Goal: Answer question/provide support: Share knowledge or assist other users

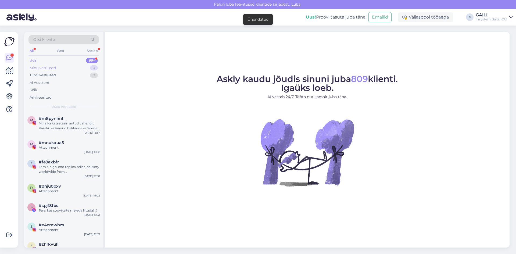
click at [56, 68] on div "Minu vestlused" at bounding box center [43, 67] width 27 height 5
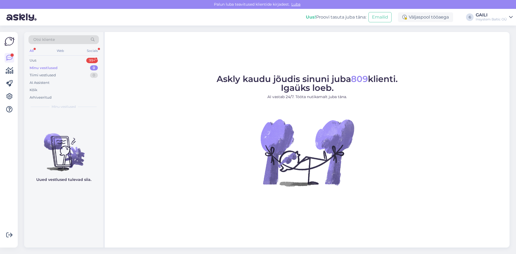
click at [46, 67] on div "Minu vestlused" at bounding box center [44, 67] width 28 height 5
click at [29, 60] on div "Uus 99+" at bounding box center [63, 61] width 70 height 8
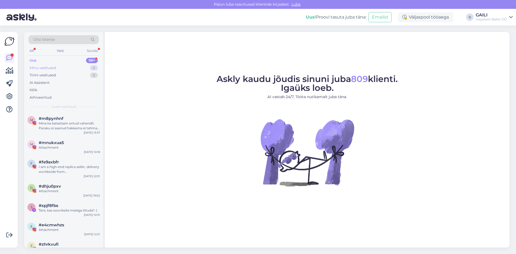
click at [43, 68] on div "Minu vestlused" at bounding box center [43, 67] width 27 height 5
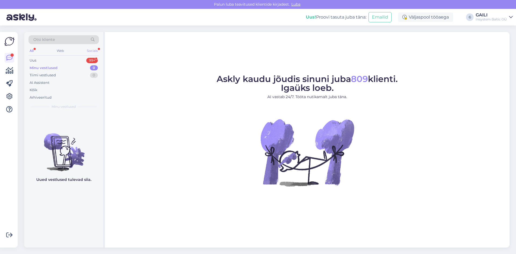
click at [94, 53] on div "Socials" at bounding box center [92, 50] width 13 height 7
click at [35, 52] on div "All Web Socials" at bounding box center [63, 51] width 70 height 8
click at [34, 51] on div "All" at bounding box center [31, 50] width 6 height 7
click at [48, 74] on div "Tiimi vestlused" at bounding box center [43, 75] width 26 height 5
click at [34, 60] on div "Uus" at bounding box center [33, 60] width 7 height 5
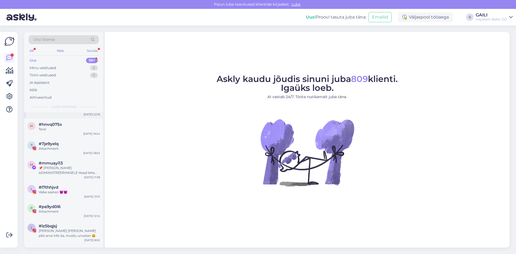
scroll to position [350, 0]
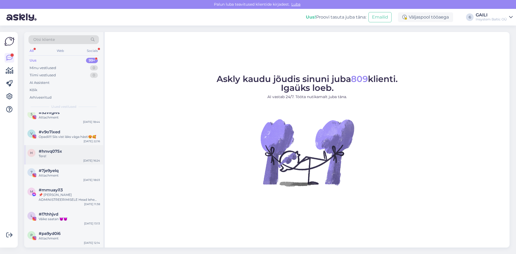
click at [80, 161] on div "h #hnvq075x Tere! [DATE] 16:24" at bounding box center [63, 154] width 79 height 19
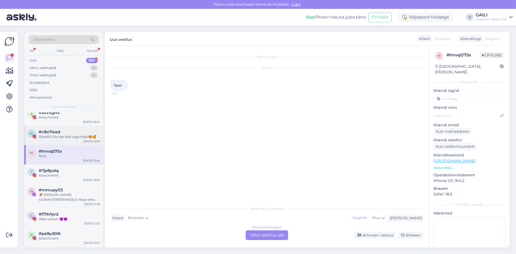
click at [76, 137] on div "Opadii!!! Siis vist läks väga hästi😍🥰" at bounding box center [69, 136] width 61 height 5
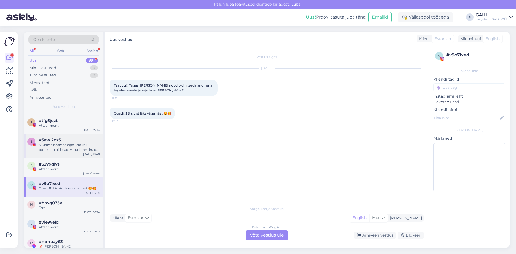
scroll to position [296, 0]
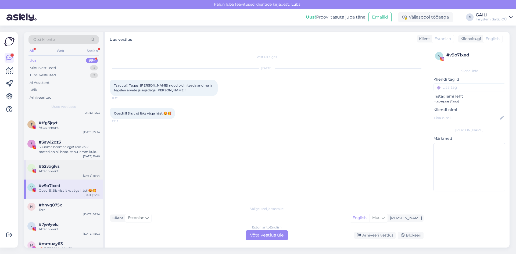
drag, startPoint x: 62, startPoint y: 170, endPoint x: 62, endPoint y: 162, distance: 7.6
click at [62, 169] on div "Attachment" at bounding box center [69, 171] width 61 height 5
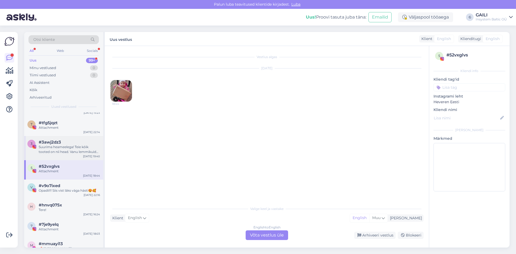
click at [67, 149] on div "Suurima heameelega! Teie kõik tooted on nii head. Vanu lemmikuid palju aga seek…" at bounding box center [69, 150] width 61 height 10
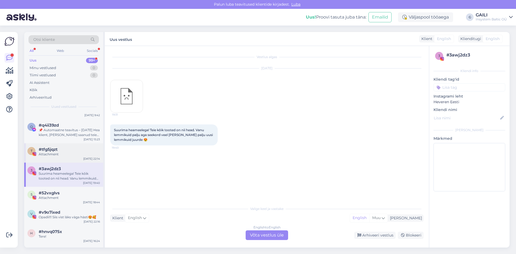
scroll to position [269, 0]
click at [66, 151] on div "#tfg5jqzt" at bounding box center [69, 149] width 61 height 5
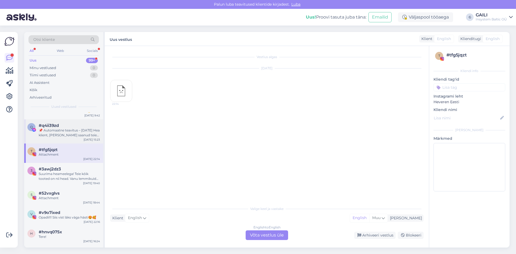
click at [69, 135] on div "📌 Automaatne teavitus – [DATE] Hea klient, [PERSON_NAME] saanud teie lehe kohta…" at bounding box center [69, 133] width 61 height 10
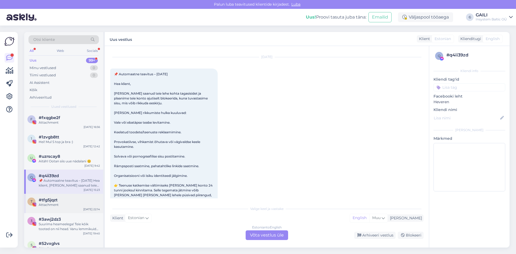
scroll to position [215, 0]
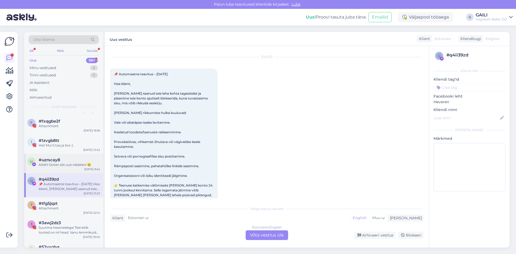
click at [73, 161] on div "#uzrscay8" at bounding box center [69, 160] width 61 height 5
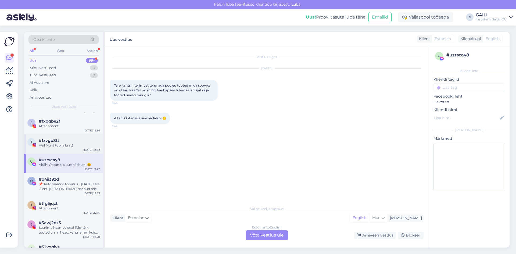
click at [70, 147] on div "Hei! Mul S top ja bra :)" at bounding box center [69, 145] width 61 height 5
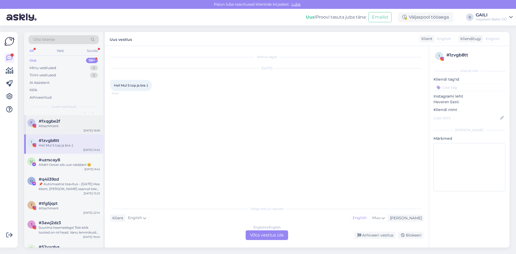
click at [66, 126] on div "Attachment" at bounding box center [69, 126] width 61 height 5
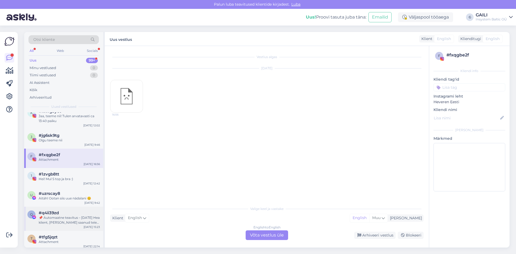
scroll to position [161, 0]
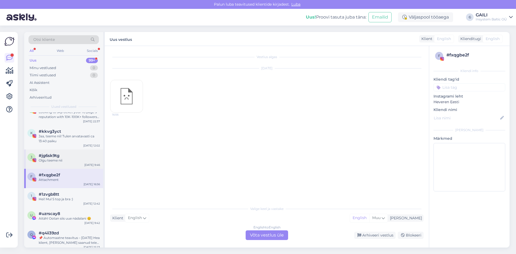
click at [60, 163] on div "Olgu teeme nii" at bounding box center [69, 160] width 61 height 5
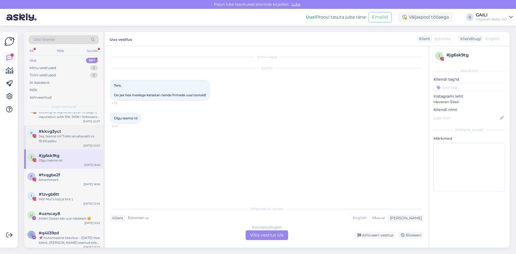
click at [67, 137] on div "Jaa, teeme nii! Tulen arvatavasti ca 13:40 paiku" at bounding box center [69, 139] width 61 height 10
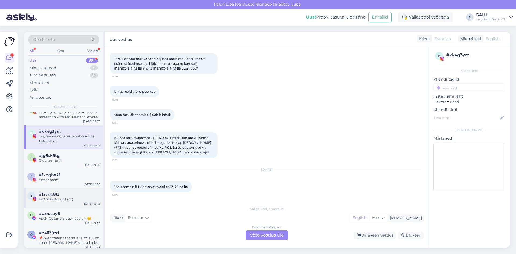
scroll to position [134, 0]
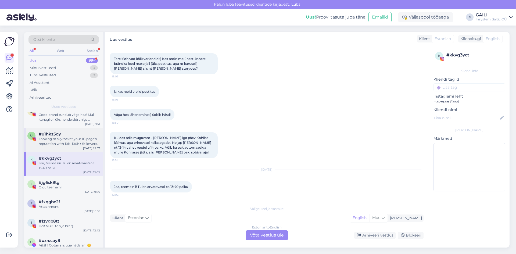
click at [48, 135] on span "#u1hkz5qy" at bounding box center [50, 134] width 22 height 5
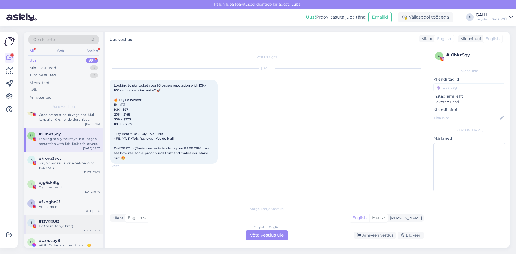
scroll to position [108, 0]
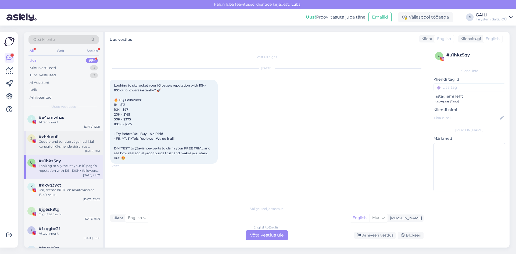
click at [69, 141] on div "Good brand tundub väga hea! Mul kunagi oli üks nende sidruniga üldpuhastus ka, …" at bounding box center [69, 144] width 61 height 10
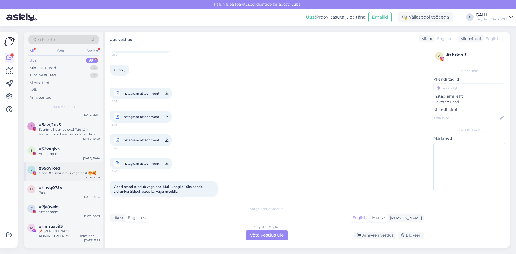
scroll to position [323, 0]
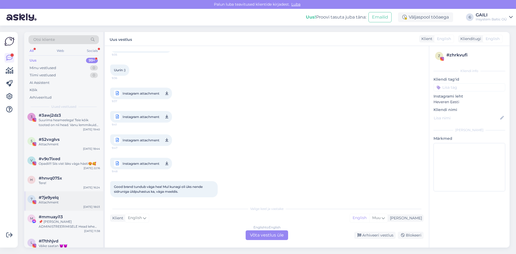
click at [70, 202] on div "Attachment" at bounding box center [69, 202] width 61 height 5
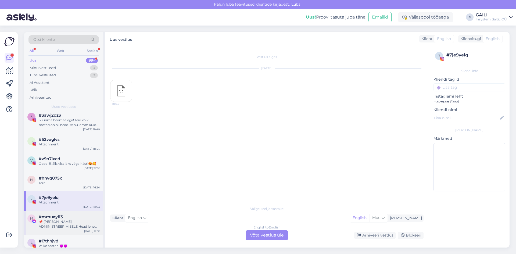
click at [66, 224] on div "📌 [PERSON_NAME] ADMINISTREERIMISELE Head lehe administraatorid Regulaarse üleva…" at bounding box center [69, 224] width 61 height 10
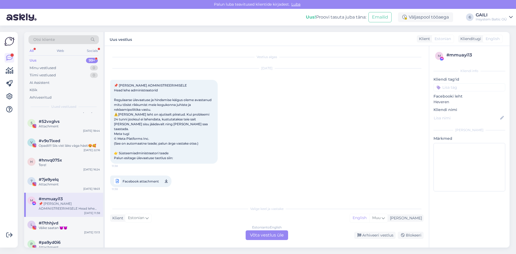
scroll to position [350, 0]
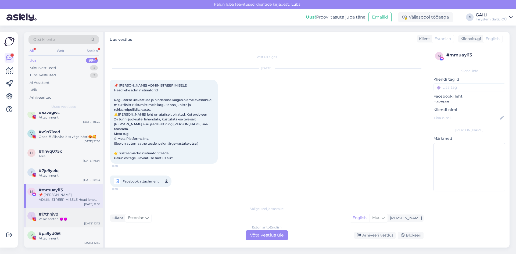
click at [66, 217] on div "Väike saatan 😈😈" at bounding box center [69, 219] width 61 height 5
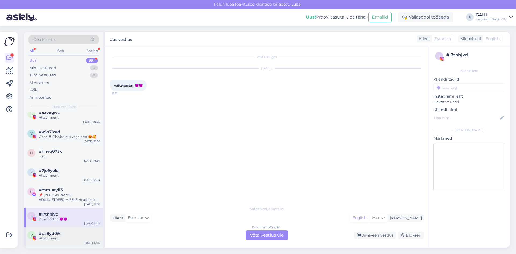
click at [66, 238] on div "Attachment" at bounding box center [69, 238] width 61 height 5
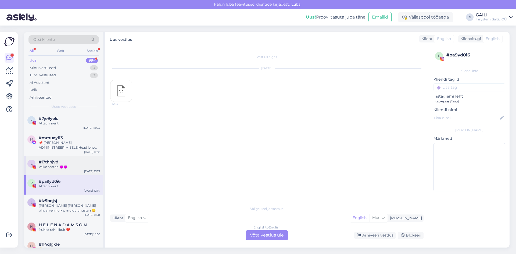
scroll to position [403, 0]
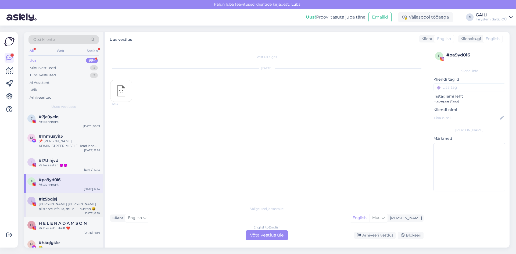
click at [66, 204] on div "[PERSON_NAME] [PERSON_NAME] pliis arve info ka, muidu unustan 😄" at bounding box center [69, 207] width 61 height 10
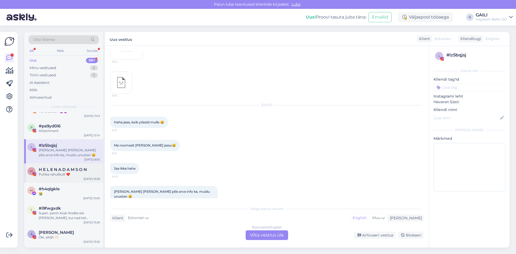
scroll to position [484, 0]
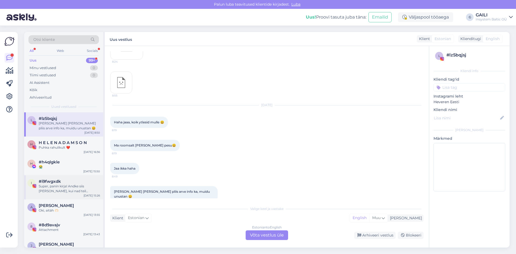
click at [72, 190] on div "Super, panin kirja! Andke siis [PERSON_NAME], kui nad teil [PERSON_NAME] on ja …" at bounding box center [69, 189] width 61 height 10
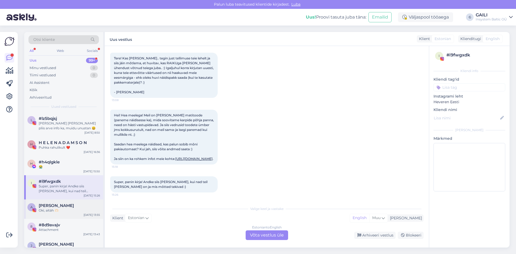
click at [79, 209] on div "Oki, aitäh 🫶🏻" at bounding box center [69, 210] width 61 height 5
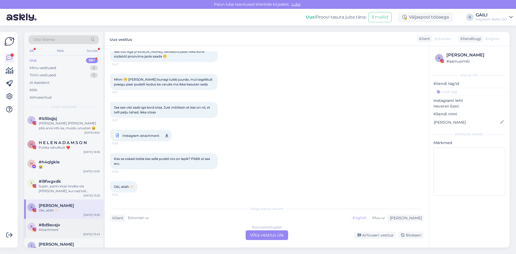
scroll to position [472, 0]
click at [77, 227] on div "#8d9avajv" at bounding box center [69, 225] width 61 height 5
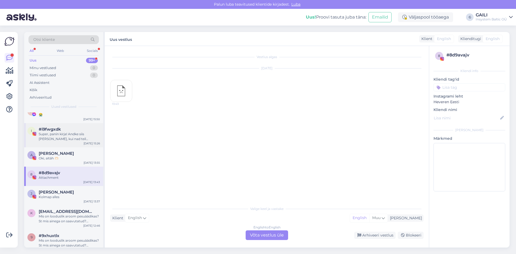
scroll to position [538, 0]
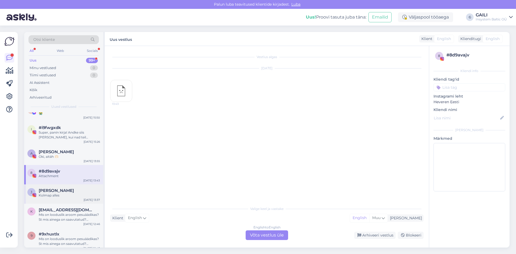
click at [78, 198] on div "J [PERSON_NAME] [PERSON_NAME] alles [DATE] 13:37" at bounding box center [63, 193] width 79 height 19
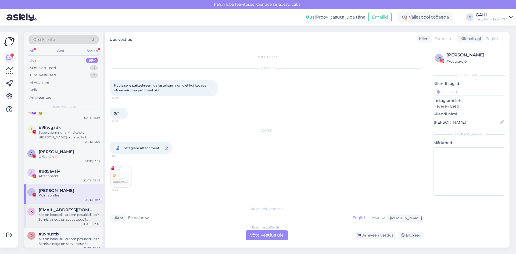
scroll to position [3617, 0]
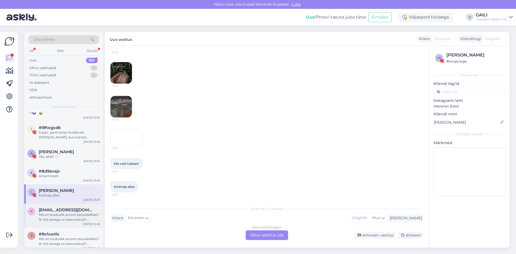
click at [77, 215] on div "Mis on looduslik aroom pesuäädikas? St mis ainega on saavutatud? (parfüümi alle…" at bounding box center [69, 217] width 61 height 10
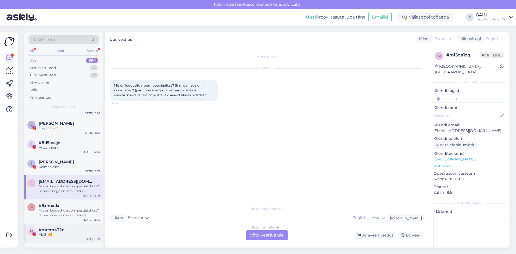
scroll to position [591, 0]
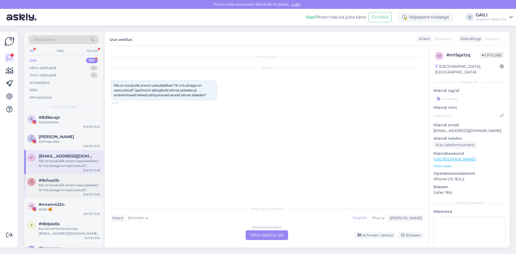
click at [63, 190] on div "Mis on looduslik aroom pesuäädikas? St mis ainega on saavutatud? (parfüümi alle…" at bounding box center [69, 188] width 61 height 10
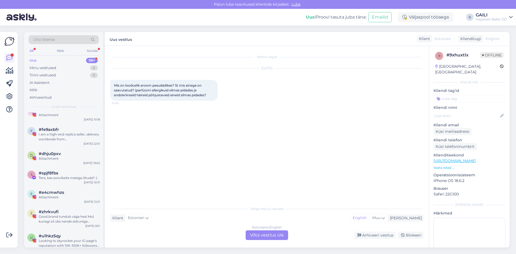
scroll to position [0, 0]
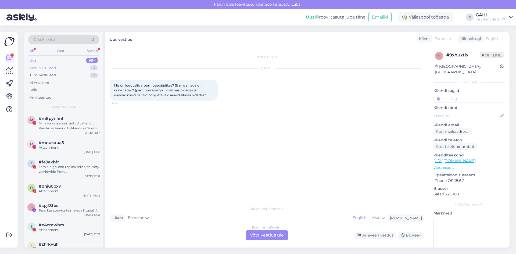
click at [54, 66] on div "Minu vestlused" at bounding box center [43, 67] width 27 height 5
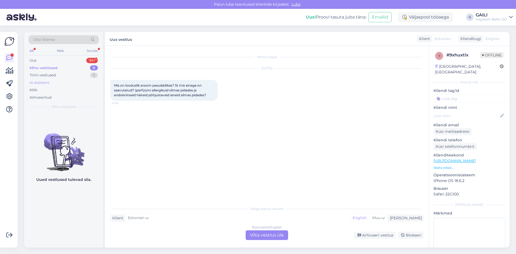
click at [45, 81] on div "AI Assistent" at bounding box center [40, 82] width 20 height 5
click at [42, 69] on div "Minu vestlused" at bounding box center [43, 67] width 27 height 5
click at [92, 51] on div "Socials" at bounding box center [92, 50] width 13 height 7
click at [39, 69] on div "Minu vestlused" at bounding box center [44, 67] width 28 height 5
click at [40, 76] on div "Tiimi vestlused" at bounding box center [43, 75] width 26 height 5
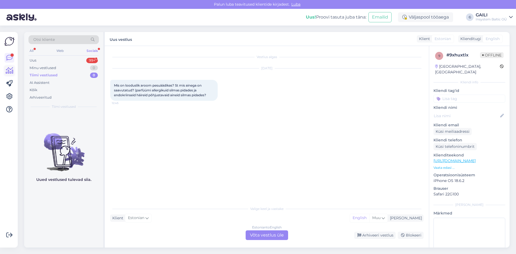
click at [11, 69] on icon at bounding box center [10, 70] width 8 height 6
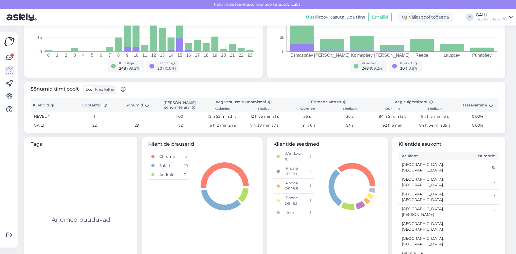
scroll to position [33, 0]
click at [11, 86] on icon at bounding box center [9, 83] width 6 height 6
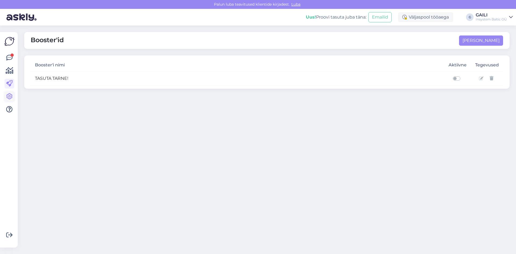
click at [11, 98] on icon at bounding box center [9, 96] width 6 height 6
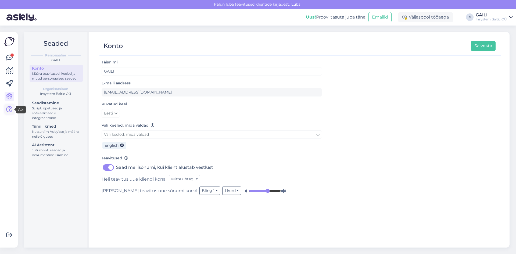
click at [8, 111] on icon at bounding box center [9, 109] width 6 height 6
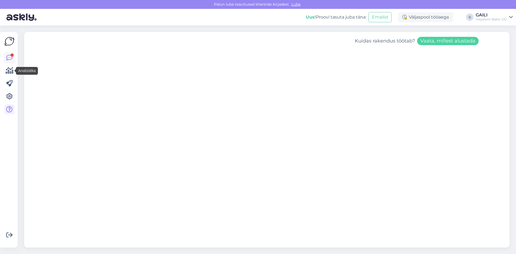
click at [10, 57] on icon at bounding box center [9, 58] width 6 height 6
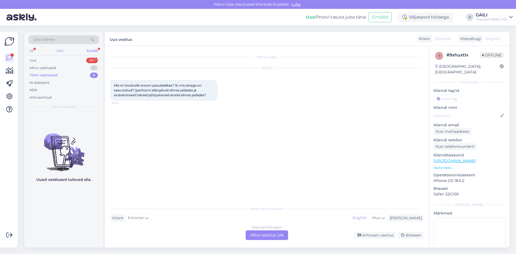
click at [64, 51] on div "Web" at bounding box center [59, 50] width 9 height 7
click at [33, 48] on div "All" at bounding box center [31, 50] width 6 height 7
click at [43, 96] on div "Arhiveeritud" at bounding box center [41, 97] width 22 height 5
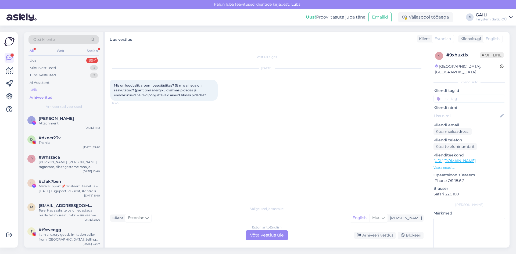
click at [42, 90] on div "Kõik" at bounding box center [63, 90] width 70 height 8
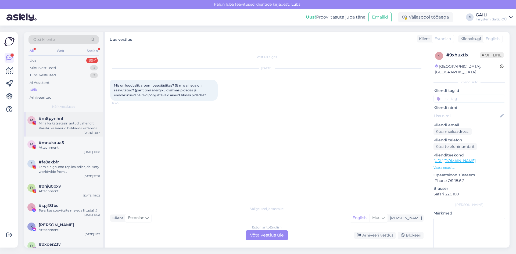
click at [69, 130] on div "Mina ka katsetasin antud vahendit. Paraku ei saanud hakkama ei tahma ega [PERSO…" at bounding box center [69, 126] width 61 height 10
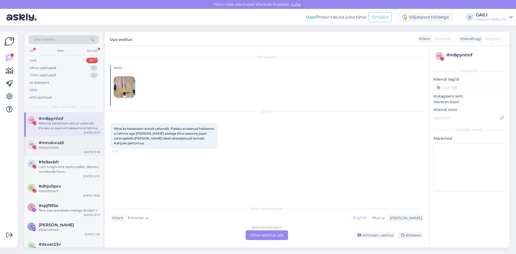
click at [73, 139] on div "m #mnukxua5 Attachment [DATE] 10:18" at bounding box center [63, 146] width 79 height 19
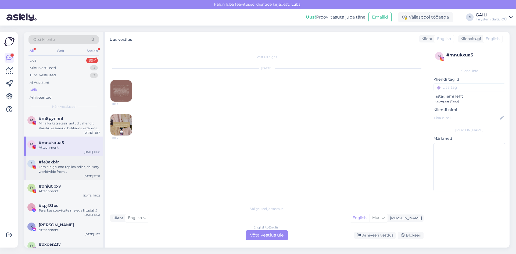
click at [69, 164] on div "#fe9axbfr" at bounding box center [69, 162] width 61 height 5
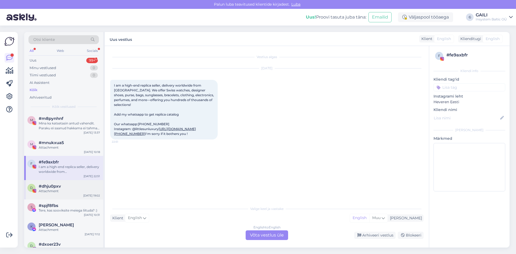
click at [68, 190] on div "Attachment" at bounding box center [69, 191] width 61 height 5
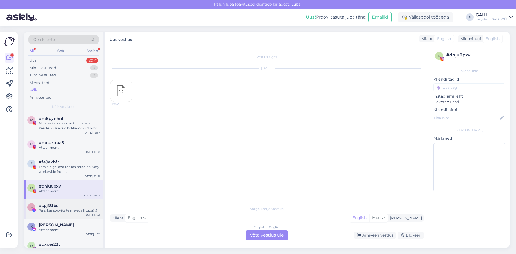
click at [63, 212] on div "Tere, kas sooviksite meiega liituda? :)" at bounding box center [69, 210] width 61 height 5
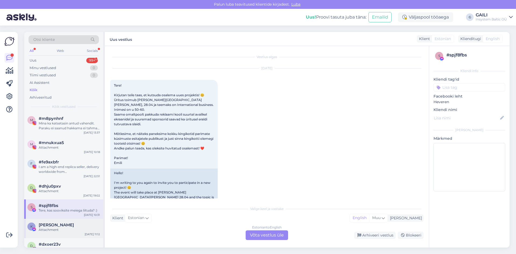
scroll to position [590, 0]
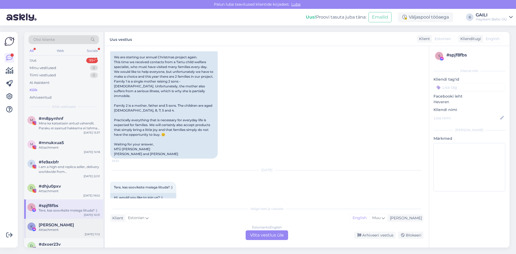
click at [61, 225] on span "[PERSON_NAME]" at bounding box center [56, 225] width 35 height 5
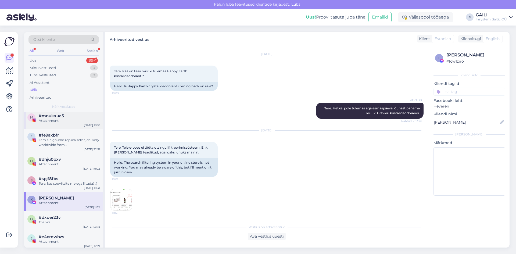
scroll to position [54, 0]
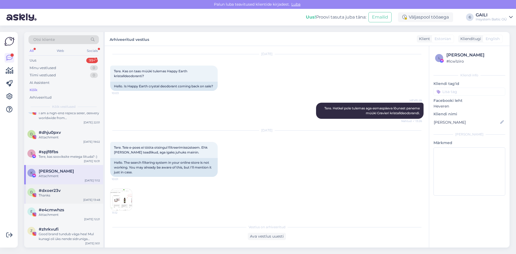
click at [58, 198] on div "d #dxoer23v Thanks [DATE] 13:48" at bounding box center [63, 193] width 79 height 19
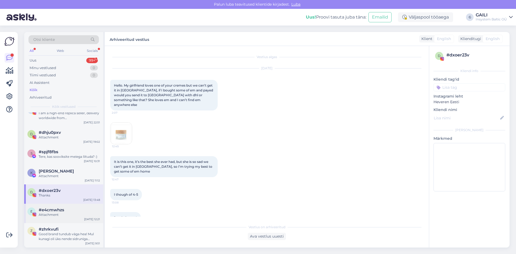
scroll to position [129, 0]
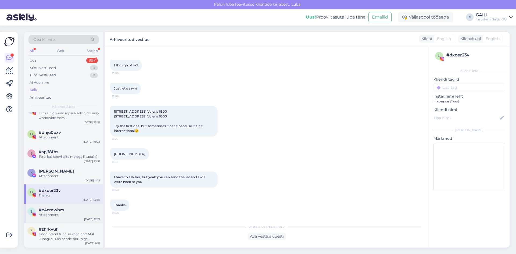
click at [55, 211] on span "#e4cmwhzs" at bounding box center [52, 210] width 26 height 5
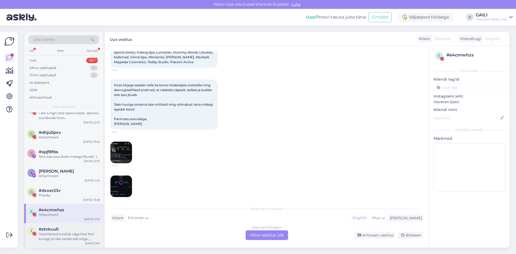
click at [56, 233] on div "Good brand tundub väga hea! Mul kunagi oli üks nende sidruniga üldpuhastus ka, …" at bounding box center [69, 237] width 61 height 10
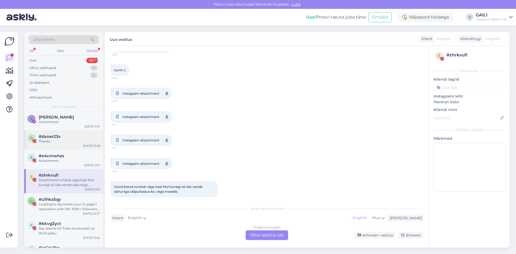
scroll to position [134, 0]
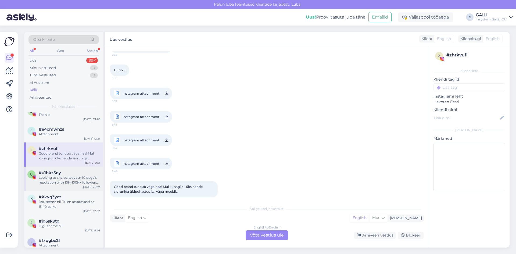
click at [63, 179] on div "Looking to skyrocket your IG page’s reputation with 10K-100K+ followers instant…" at bounding box center [69, 180] width 61 height 10
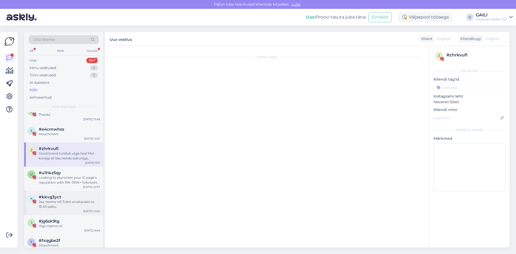
scroll to position [0, 0]
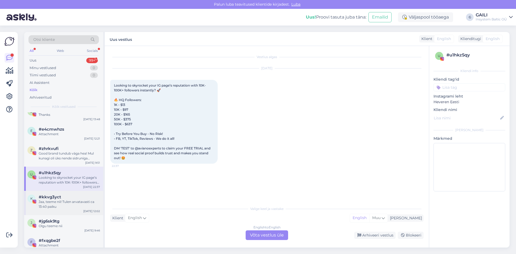
click at [70, 205] on div "Jaa, teeme nii! Tulen arvatavasti ca 13:40 paiku" at bounding box center [69, 204] width 61 height 10
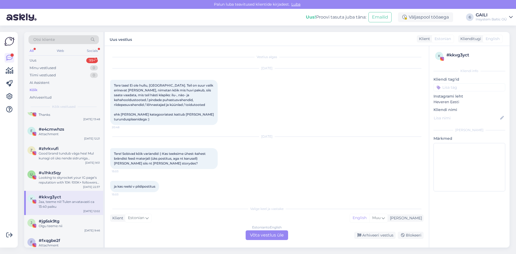
scroll to position [95, 0]
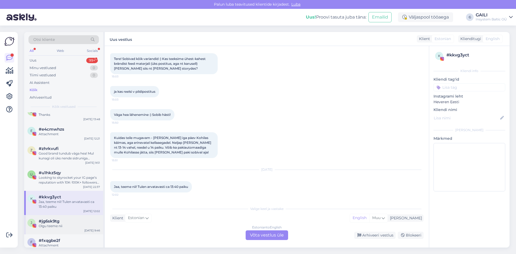
click at [70, 219] on div "#jg6sk9tg" at bounding box center [69, 221] width 61 height 5
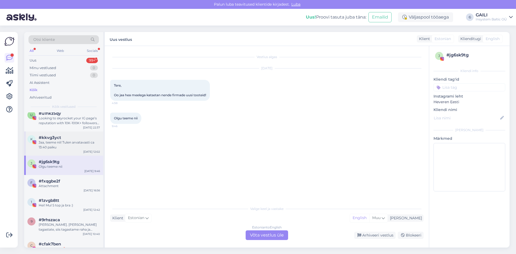
scroll to position [215, 0]
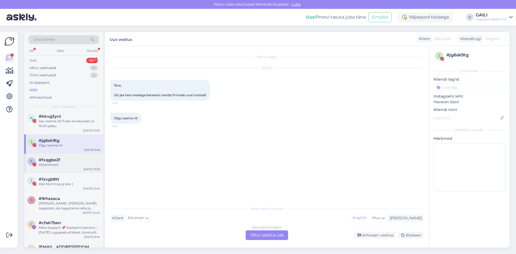
click at [61, 162] on div "Attachment" at bounding box center [69, 164] width 61 height 5
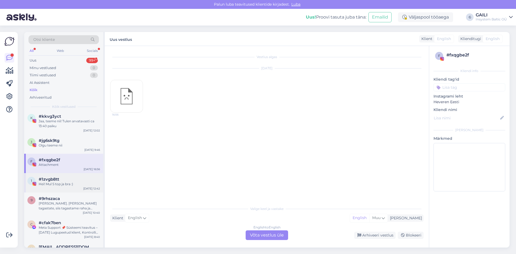
click at [63, 182] on div "Hei! Mul S top ja bra :)" at bounding box center [69, 184] width 61 height 5
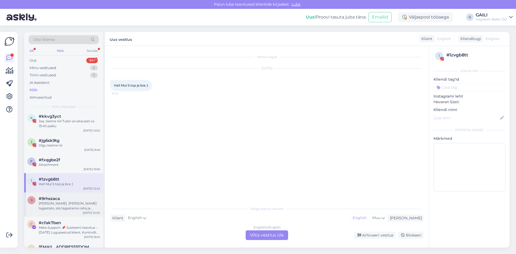
click at [65, 203] on div "[PERSON_NAME]. [PERSON_NAME] tagastate, siis tagastame raha ja palume lihtsalt …" at bounding box center [69, 206] width 61 height 10
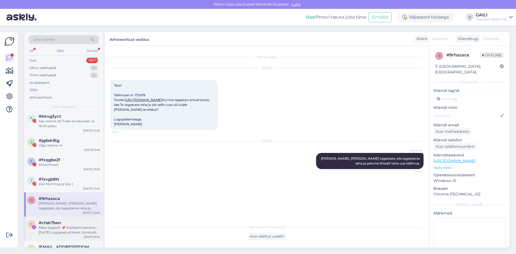
click at [69, 223] on div "#cfak7ben" at bounding box center [69, 222] width 61 height 5
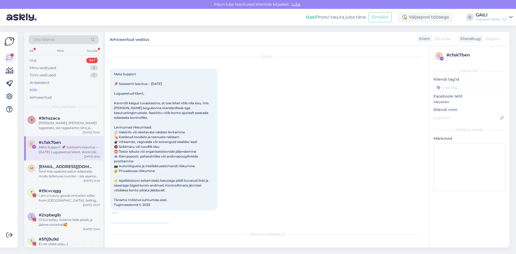
scroll to position [296, 0]
click at [63, 176] on div "Tere! Kas saaksite palun edastada mulle tellimuse numbri – siis saame täpsemalt…" at bounding box center [69, 174] width 61 height 10
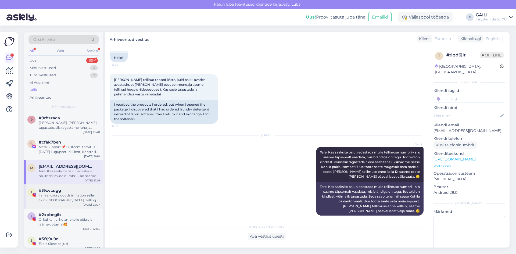
click at [66, 198] on div "I am a luxury goods imitation seller from [GEOGRAPHIC_DATA]. Selling luxury goo…" at bounding box center [69, 198] width 61 height 10
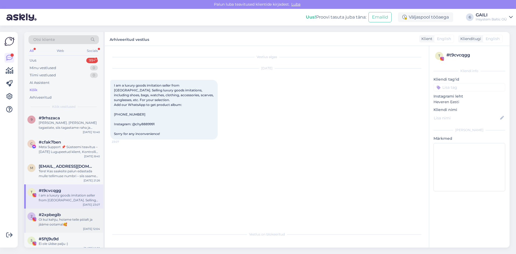
click at [66, 217] on div "Oi kui kahju, hoiame teile pöialt ja jääme ootama!🥰" at bounding box center [69, 222] width 61 height 10
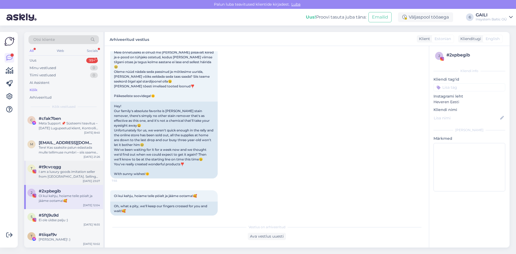
scroll to position [350, 0]
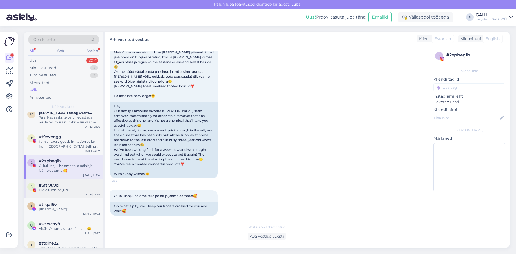
click at [58, 192] on div "Ei ole üldse palju :)" at bounding box center [69, 190] width 61 height 5
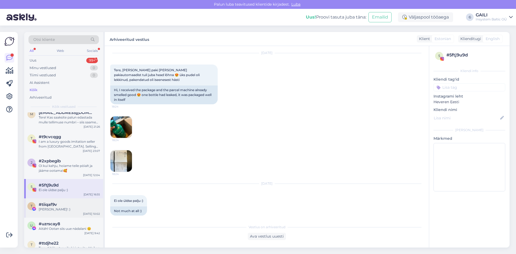
click at [65, 210] on div "[PERSON_NAME]! :)" at bounding box center [69, 209] width 61 height 5
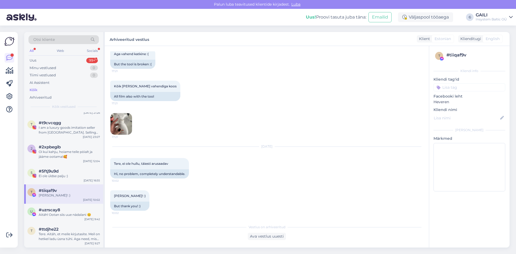
scroll to position [376, 0]
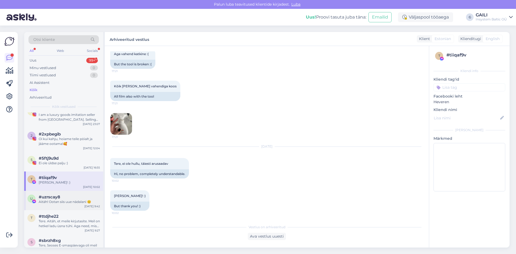
click at [66, 204] on div "u #uzrscay8 Aitäh! Ootan siis uue nädalani 😊 [DATE] 9:42" at bounding box center [63, 200] width 79 height 19
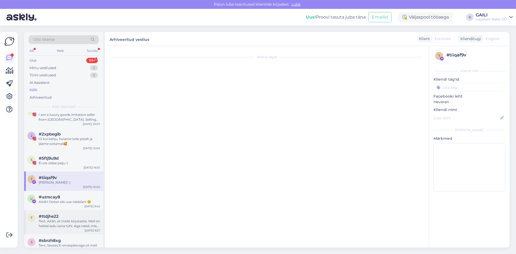
scroll to position [0, 0]
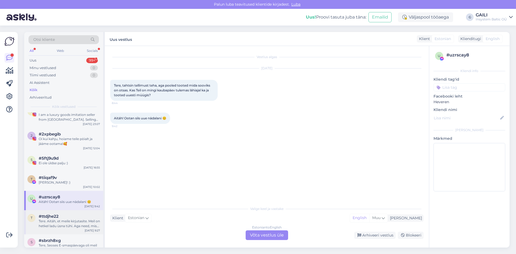
click at [74, 223] on div "Tere. Aitäh, et meile kirjutasite. Meil on hetkel ladu üsna tühi. Aga need, mis…" at bounding box center [69, 224] width 61 height 10
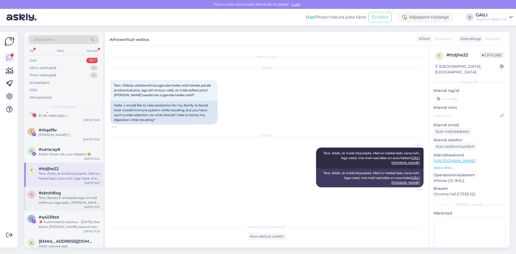
scroll to position [430, 0]
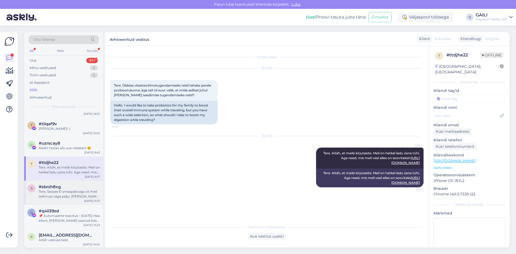
click at [55, 195] on div "Tere, Seoses E-smaspäevaga oli meil tellimusi väga palju. [PERSON_NAME] oma kod…" at bounding box center [69, 194] width 61 height 10
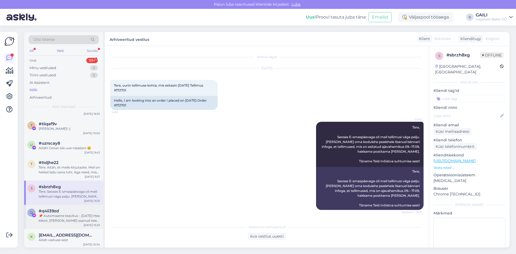
click at [62, 216] on div "📌 Automaatne teavitus – [DATE] Hea klient, [PERSON_NAME] saanud teie lehe kohta…" at bounding box center [69, 218] width 61 height 10
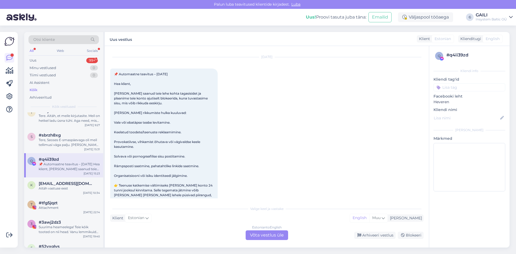
scroll to position [484, 0]
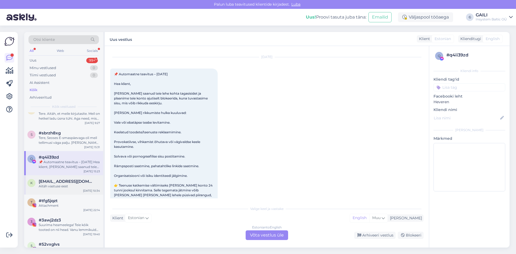
click at [70, 190] on div "k [EMAIL_ADDRESS][DOMAIN_NAME] Aitäh vastuse eest [DATE] 10:34" at bounding box center [63, 184] width 79 height 19
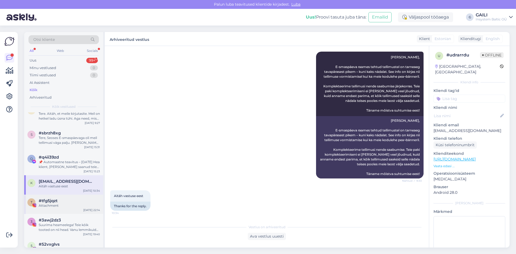
click at [72, 201] on div "#tfg5jqzt" at bounding box center [69, 200] width 61 height 5
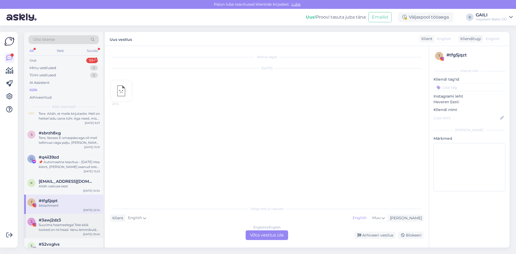
click at [71, 219] on div "#3awj2dz3" at bounding box center [69, 220] width 61 height 5
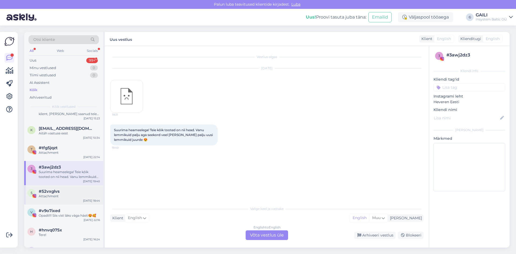
scroll to position [538, 0]
click at [60, 191] on div "#52vxglvs" at bounding box center [69, 190] width 61 height 5
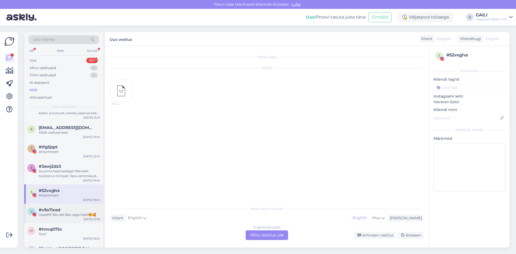
click at [67, 213] on div "Opadii!!! Siis vist läks väga hästi😍🥰" at bounding box center [69, 214] width 61 height 5
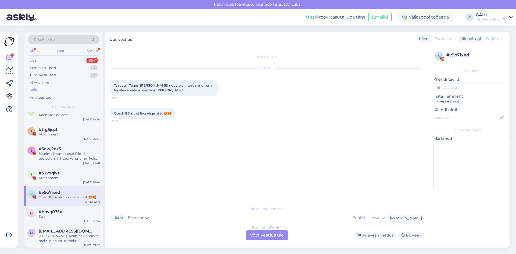
scroll to position [565, 0]
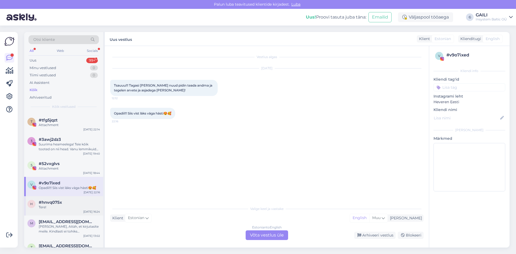
click at [69, 204] on div "#hnvq075x" at bounding box center [69, 202] width 61 height 5
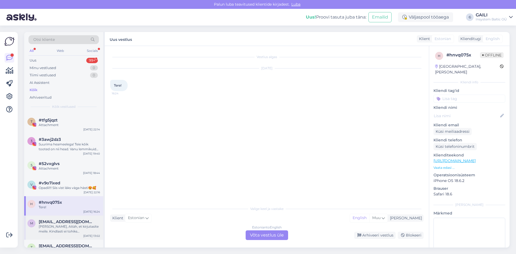
click at [89, 233] on div "[PERSON_NAME], Aitäh, et kirjutasite meile. Kindlasti ei tohiks [PERSON_NAME] t…" at bounding box center [69, 229] width 61 height 10
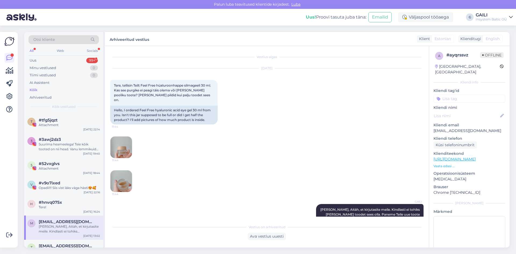
scroll to position [0, 0]
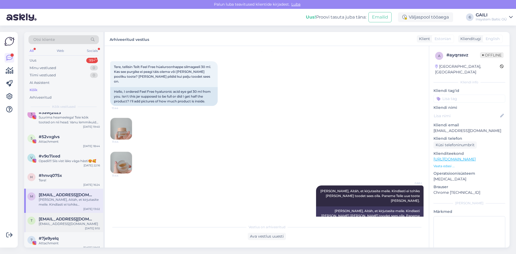
click at [81, 218] on span "[EMAIL_ADDRESS][DOMAIN_NAME]" at bounding box center [67, 219] width 56 height 5
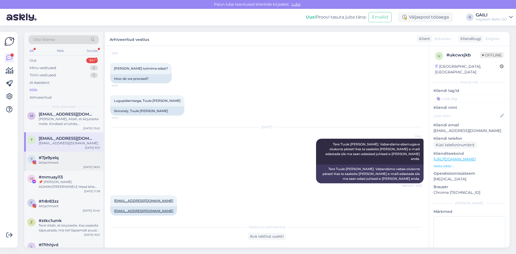
drag, startPoint x: 65, startPoint y: 158, endPoint x: 66, endPoint y: 162, distance: 3.8
click at [65, 158] on div "#7je9yelq" at bounding box center [69, 157] width 61 height 5
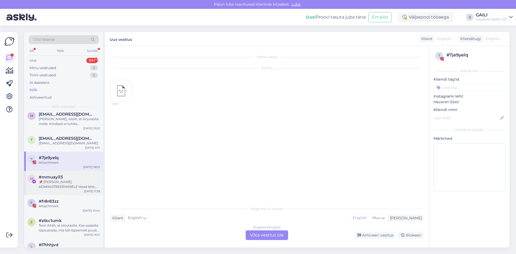
click at [70, 183] on div "📌 [PERSON_NAME] ADMINISTREERIMISELE Head lehe administraatorid Regulaarse üleva…" at bounding box center [69, 185] width 61 height 10
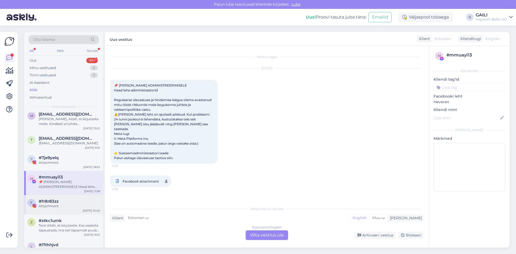
click at [67, 204] on div "Attachment" at bounding box center [69, 206] width 61 height 5
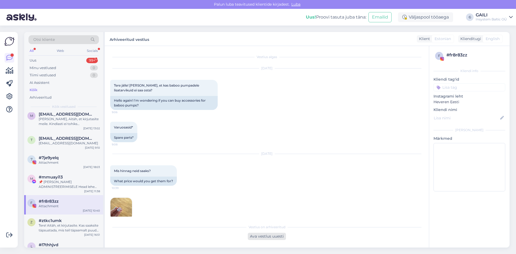
click at [270, 236] on div "Ava vestlus uuesti" at bounding box center [267, 236] width 38 height 7
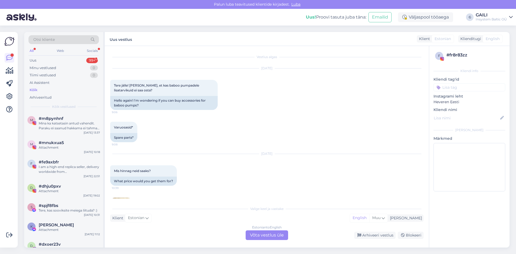
click at [267, 236] on div "Estonian to English Võta vestlus üle" at bounding box center [267, 235] width 42 height 10
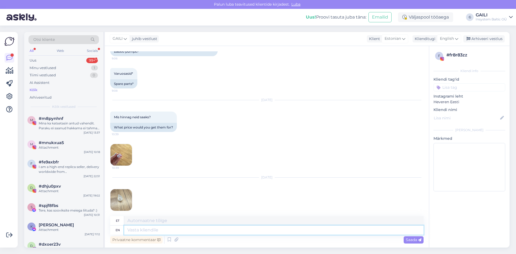
click at [146, 230] on textarea at bounding box center [273, 230] width 299 height 9
type textarea "Tere."
type textarea "Tere. Saime lõp"
type textarea "Tere. [GEOGRAPHIC_DATA]"
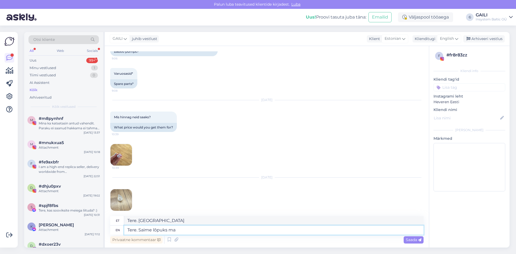
type textarea "Tere. Saime lõpuks maa"
type textarea "Tere. Saime lõpuks"
type textarea "Tere. Saime lõpuks maaletoojaga ü"
type textarea "Tere. Saime lõpuks maaletoojaga"
type textarea "Tere. Saime lõpuks maaletoojaga ühendust"
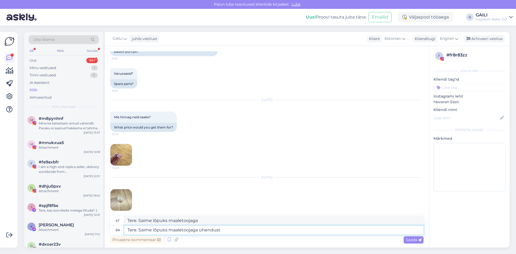
type textarea "Tere. Saime lõpuks maaletoojaga ühendus"
type textarea "Tere. Saime lõpuks maaletoojaga ühendust."
type textarea "Tere. Saime lõpuks maaletoojaga ühendust. Nad on"
type textarea "Tere. Saime lõpuks maaletoojaga ühendust. Nad"
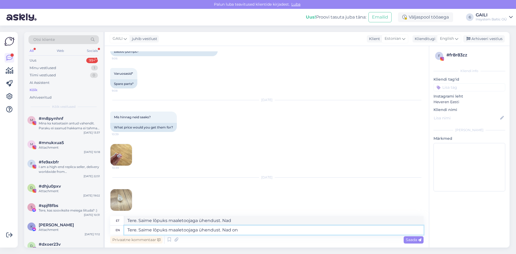
type textarea "Tere. Saime lõpuks maaletoojaga ühendust. Nad on n"
type textarea "Tere. Saime lõpuks maaletoojaga ühendust. Nad edasi"
type textarea "Tere. Saime lõpuks maaletoojaga ühendust. Nad on nõus"
type textarea "Tere. Saime lõpuks maaletoojaga ühendust. Nad on nõus teile"
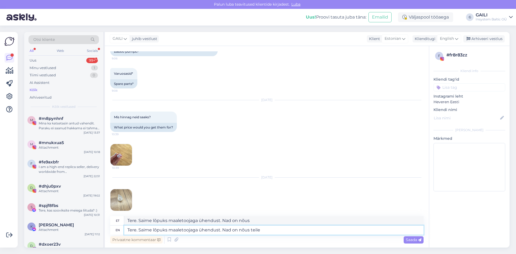
type textarea "Tere. Saime lõpuks maaletoojaga ühendust. Nad on nõus teile"
type textarea "Tere. Saime lõpuks maaletoojaga ühendust. Nad on nõus teile tasuta v"
type textarea "Tere. Saime lõpuks maaletoojaga ühendust. Nad on nõus teile tasuta"
type textarea "Tere. Saime lõpuks maaletoojaga ühendust. Nad on nõus teile tasuta varujupi s"
type textarea "Tere. Saime lõpuks maaletoojaga ühendust. Nad on nõus teile tasuta varujupi"
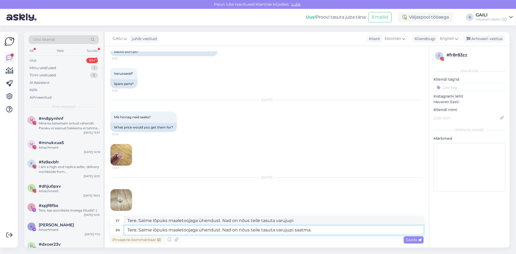
type textarea "Tere. Saime lõpuks maaletoojaga ühendust. Nad on nõus teile tasuta varujupi saa…"
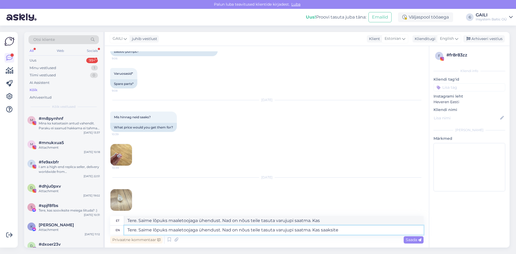
type textarea "Tere. Saime lõpuks maaletoojaga ühendust. Nad on nõus teile tasuta varujupi saa…"
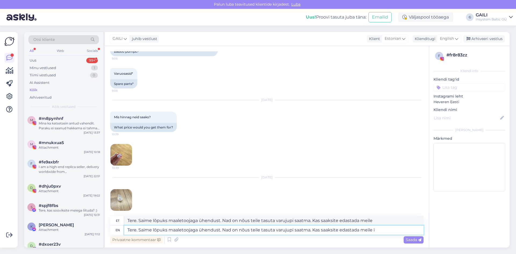
type textarea "Tere. Saime lõpuks maaletoojaga ühendust. Nad on nõus teile tasuta varujupi saa…"
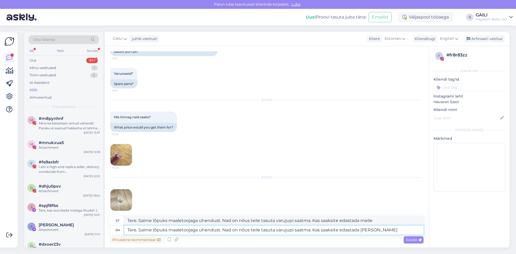
type textarea "Tere. Saime lõpuks maaletoojaga ühendust. Nad on nõus teile tasuta varujupi saa…"
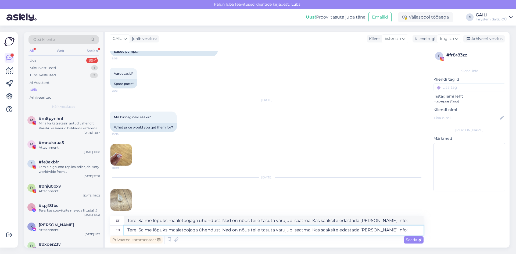
paste textarea "Full name Email address Mobile number VENIPAK parcel machine address"
type textarea "Tere. Saime lõpuks maaletoojaga ühendust. Nad on nõus teile tasuta varujupi saa…"
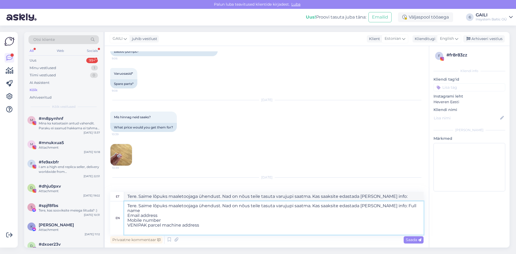
type textarea "Tere. Saime lõpuks maaletoojaga ühendust. Nad on nõus teile tasuta varujupi saa…"
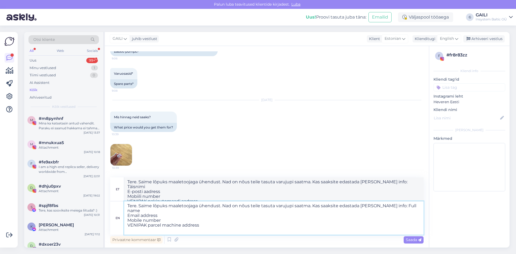
click at [127, 211] on textarea "Tere. Saime lõpuks maaletoojaga ühendust. Nad on nõus teile tasuta varujupi saa…" at bounding box center [273, 217] width 299 height 33
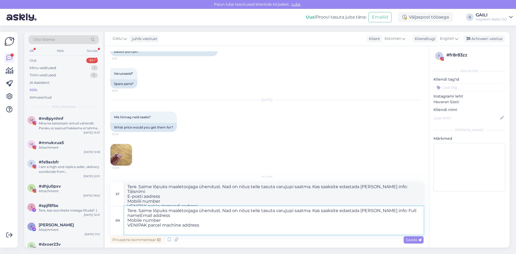
type textarea "Tere. Saime lõpuks maaletoojaga ühendust. Nad on nõus teile tasuta varujupi saa…"
click at [126, 220] on textarea "Tere. Saime lõpuks maaletoojaga ühendust. Nad on nõus teile tasuta varujupi saa…" at bounding box center [273, 220] width 299 height 28
type textarea "Tere. Saime lõpuks maaletoojaga ühendust. Nad on nõus teile tasuta varujupi saa…"
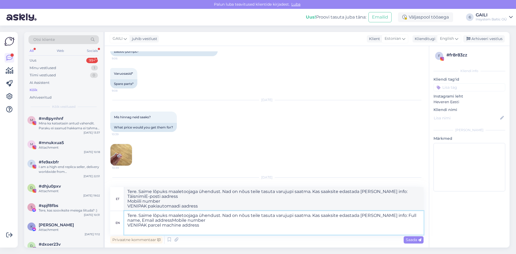
type textarea "Tere. Saime lõpuks maaletoojaga ühendust. Nad on nõus teile tasuta varujupi saa…"
click at [128, 224] on textarea "Tere. Saime lõpuks maaletoojaga ühendust. Nad on nõus teile tasuta varujupi saa…" at bounding box center [273, 223] width 299 height 24
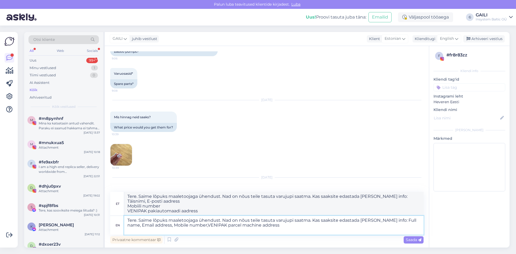
type textarea "Tere. Saime lõpuks maaletoojaga ühendust. Nad on nõus teile tasuta varujupi saa…"
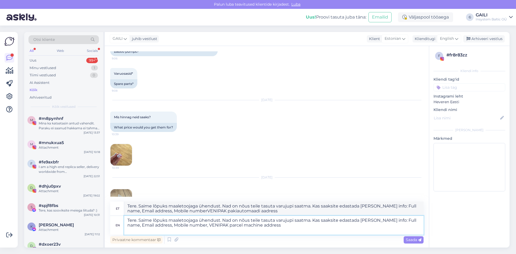
click at [274, 227] on textarea "Tere. Saime lõpuks maaletoojaga ühendust. Nad on nõus teile tasuta varujupi saa…" at bounding box center [273, 225] width 299 height 19
type textarea "Tere. Saime lõpuks maaletoojaga ühendust. Nad on nõus teile tasuta varujupi saa…"
click at [252, 222] on textarea "Tere. Saime lõpuks maaletoojaga ühendust. Nad on nõus teile tasuta varujupi saa…" at bounding box center [273, 225] width 299 height 19
type textarea "Tere. Saime lõpuks maaletoojaga ühendust. Nad on nõus <eile tasuta varujupi saa…"
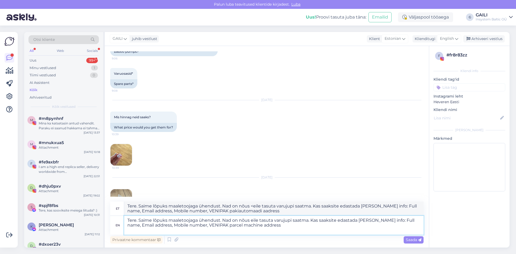
type textarea "Tere. Saime lõpuks maaletoojaga ühendust. Nad on nõus Teile tasuta varujupi saa…"
drag, startPoint x: 294, startPoint y: 221, endPoint x: 316, endPoint y: 224, distance: 22.2
click at [294, 221] on textarea "Tere. Saime lõpuks maaletoojaga ühendust. Nad on nõus Teile tasuta varujupi saa…" at bounding box center [273, 225] width 299 height 19
drag, startPoint x: 392, startPoint y: 220, endPoint x: 379, endPoint y: 221, distance: 12.7
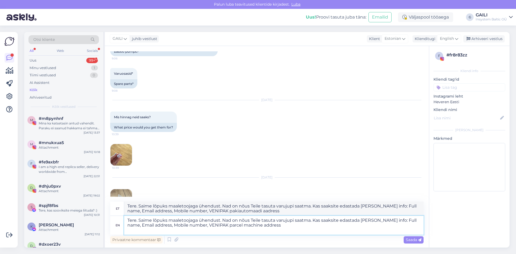
click at [379, 221] on textarea "Tere. Saime lõpuks maaletoojaga ühendust. Nad on nõus Teile tasuta varujupi saa…" at bounding box center [273, 225] width 299 height 19
drag, startPoint x: 269, startPoint y: 226, endPoint x: 111, endPoint y: 220, distance: 157.9
click at [111, 220] on div "en Tere. Saime lõpuks maaletoojaga ühendust. Nad on nõus Teile tasuta varujupi …" at bounding box center [266, 225] width 313 height 19
paste textarea "! Saime lõpuks maaletoojaga ühendust ning nad on nõus Teile tasuta varujupi saa…"
type textarea "Tere! Saime lõpuks maaletoojaga ühendust ning nad on nõus Teile tasuta varujupi…"
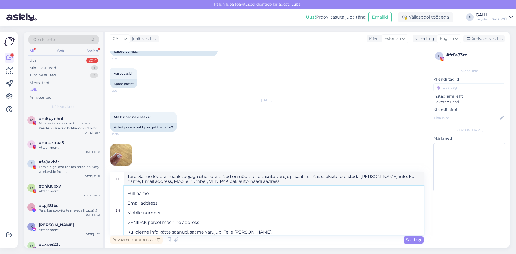
scroll to position [9, 0]
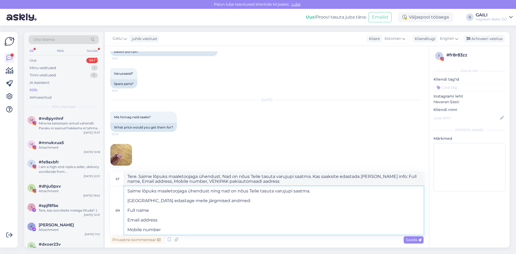
type textarea "Tere! Saime lõpuks maaletoojaga ühendust ning nad on nõus Teile tasuta varujupi…"
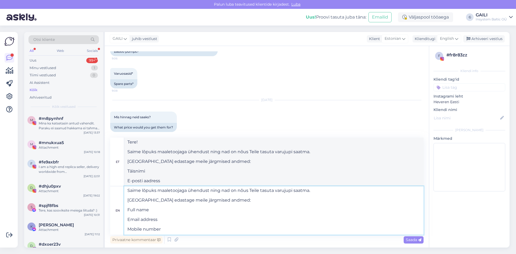
scroll to position [27, 0]
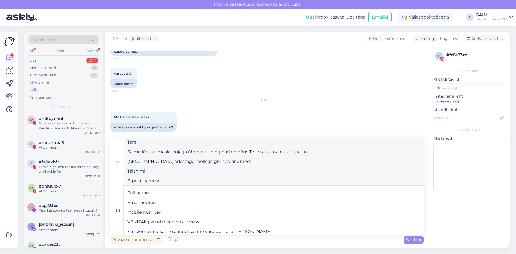
click at [128, 204] on textarea "Tere! Saime lõpuks maaletoojaga ühendust ning nad on nõus Teile tasuta varujupi…" at bounding box center [273, 210] width 299 height 48
type textarea "Tere! Saime lõpuks maaletoojaga ühendust ning nad on nõus Teile tasuta varujupi…"
click at [128, 208] on textarea "Tere! Saime lõpuks maaletoojaga ühendust ning nad on nõus Teile tasuta varujupi…" at bounding box center [273, 210] width 299 height 48
type textarea "Tere! Saime lõpuks maaletoojaga ühendust ning nad on nõus Teile tasuta varujupi…"
drag, startPoint x: 128, startPoint y: 215, endPoint x: 133, endPoint y: 216, distance: 5.4
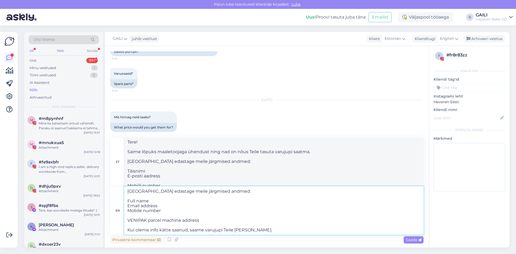
click at [128, 215] on textarea "Tere! Saime lõpuks maaletoojaga ühendust ning nad on nõus Teile tasuta varujupi…" at bounding box center [273, 210] width 299 height 48
type textarea "Tere! Saime lõpuks maaletoojaga ühendust ning nad on nõus Teile tasuta varujupi…"
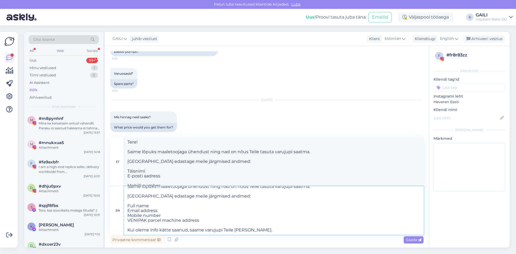
scroll to position [0, 0]
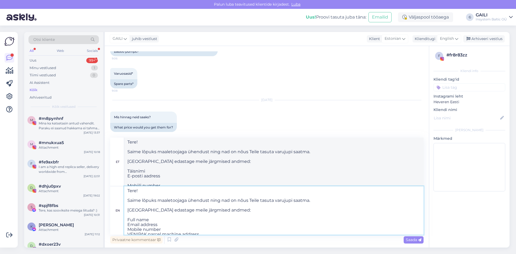
type textarea "Tere! Saime lõpuks maaletoojaga ühendust ning nad on nõus Teile tasuta varujupi…"
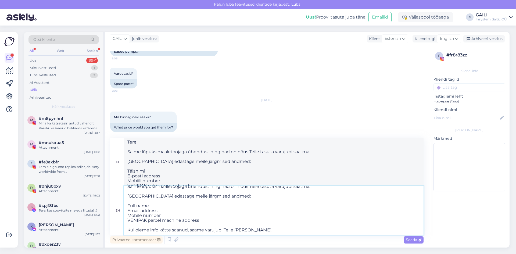
click at [128, 200] on textarea "Tere! Saime lõpuks maaletoojaga ühendust ning nad on nõus Teile tasuta varujupi…" at bounding box center [273, 210] width 299 height 48
click at [127, 206] on textarea "Tere! Saime lõpuks maaletoojaga ühendust ning nad on nõus Teile tasuta varujupi…" at bounding box center [273, 210] width 299 height 48
click at [128, 212] on textarea "Tere! Saime lõpuks maaletoojaga ühendust ning nad on nõus Teile tasuta varujupi…" at bounding box center [273, 210] width 299 height 48
drag, startPoint x: 127, startPoint y: 216, endPoint x: 135, endPoint y: 219, distance: 7.9
click at [127, 216] on textarea "Tere! Saime lõpuks maaletoojaga ühendust ning nad on nõus Teile tasuta varujupi…" at bounding box center [273, 210] width 299 height 48
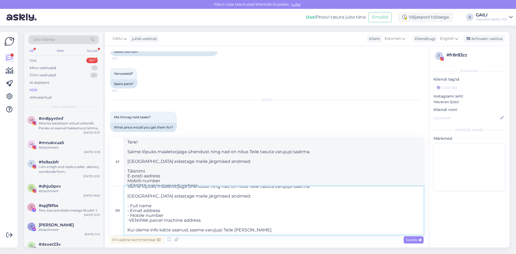
type textarea "Tere! Saime lõpuks maaletoojaga ühendust ning nad on nõus Teile tasuta varujupi…"
click at [266, 224] on textarea "Tere! Saime lõpuks maaletoojaga ühendust ning nad on nõus Teile tasuta varujupi…" at bounding box center [273, 210] width 299 height 48
type textarea "Tere! Saime lõpuks maaletoojaga ühendust ning nad on nõus Teile tasuta varujupi…"
click at [411, 240] on span "Saada" at bounding box center [414, 239] width 16 height 5
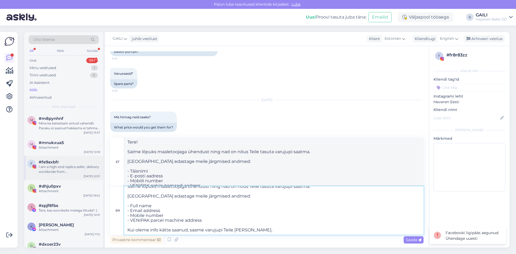
scroll to position [0, 0]
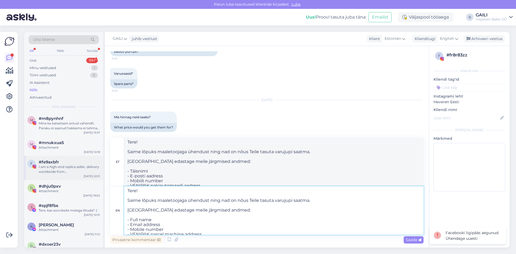
drag, startPoint x: 265, startPoint y: 226, endPoint x: 91, endPoint y: 175, distance: 180.8
click at [91, 175] on div "Otsi kliente All Web Socials Uus 99+ Minu vestlused 1 Tiimi vestlused 0 AI Assi…" at bounding box center [267, 140] width 486 height 216
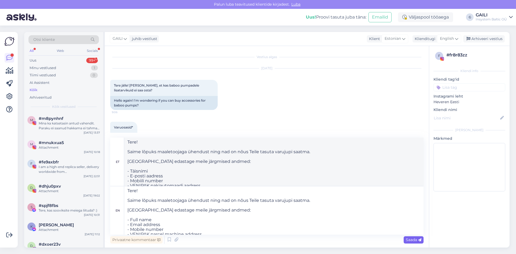
click at [411, 238] on span "Saada" at bounding box center [414, 239] width 16 height 5
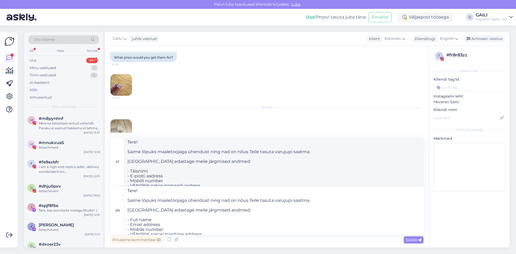
scroll to position [138, 0]
